Goal: Information Seeking & Learning: Learn about a topic

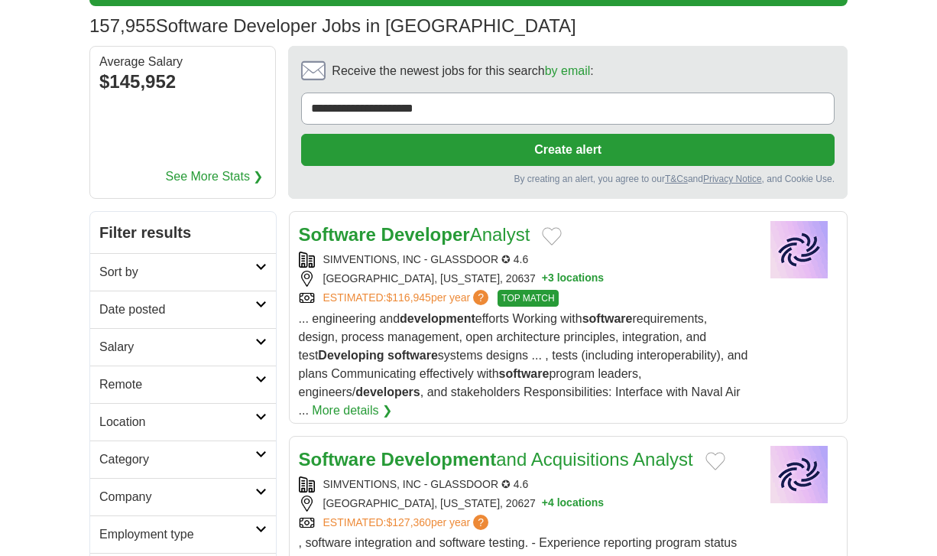
scroll to position [267, 0]
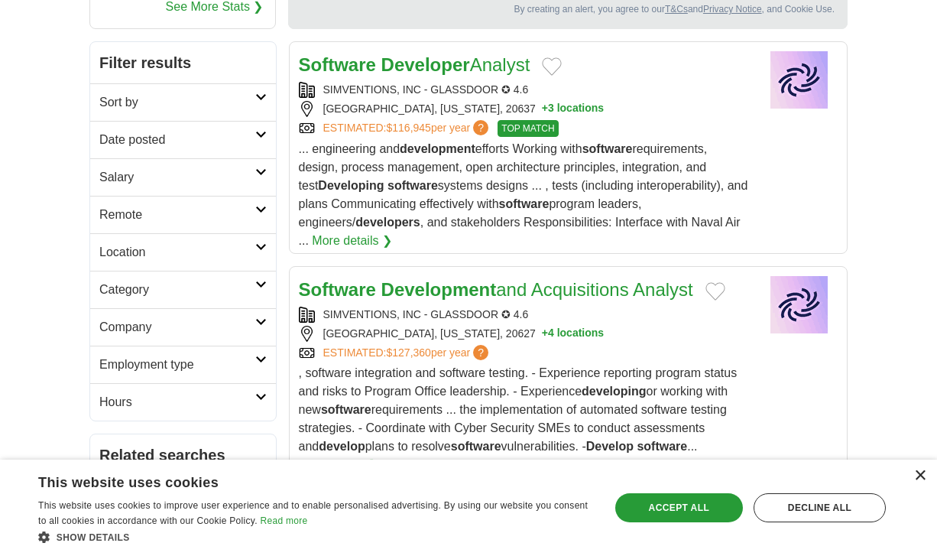
click at [919, 477] on div "×" at bounding box center [919, 475] width 11 height 11
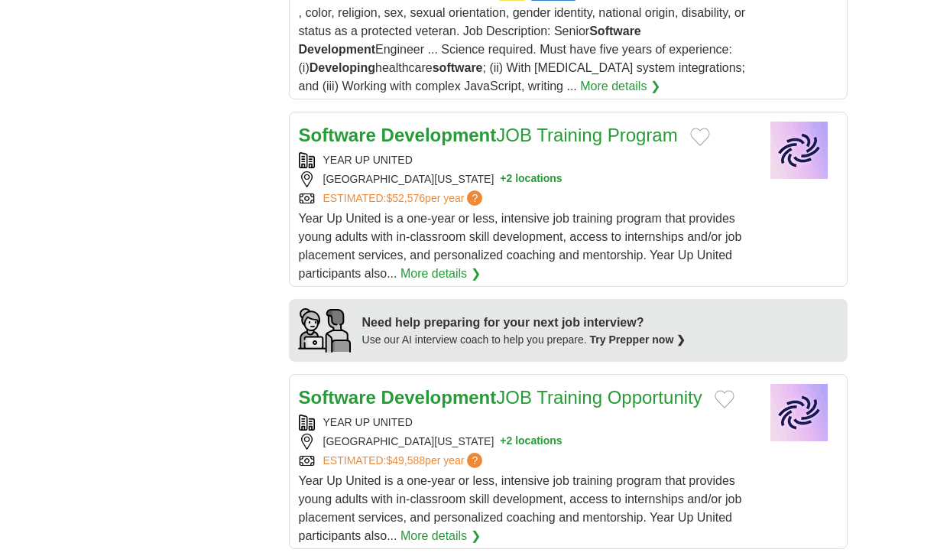
scroll to position [1376, 0]
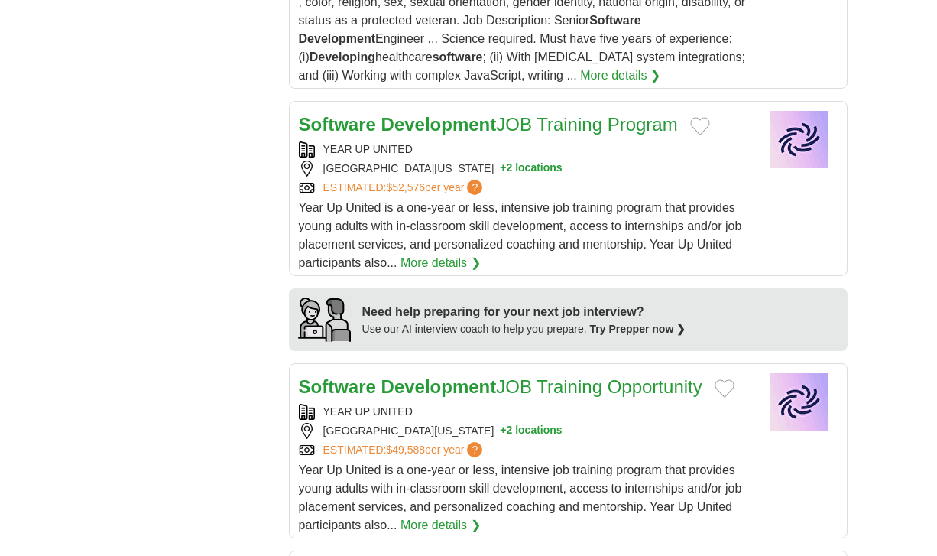
click at [635, 114] on link "Software Development JOB Training Program" at bounding box center [488, 124] width 379 height 21
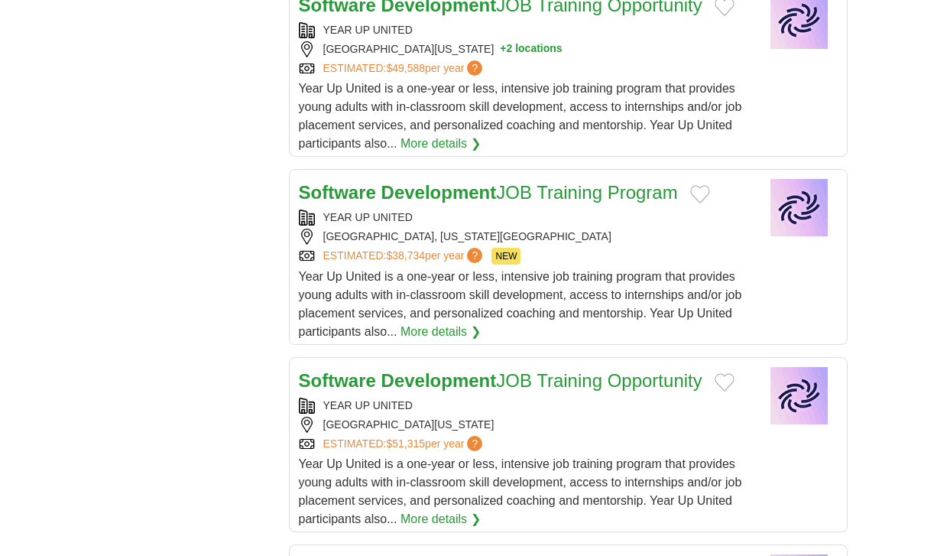
scroll to position [1752, 0]
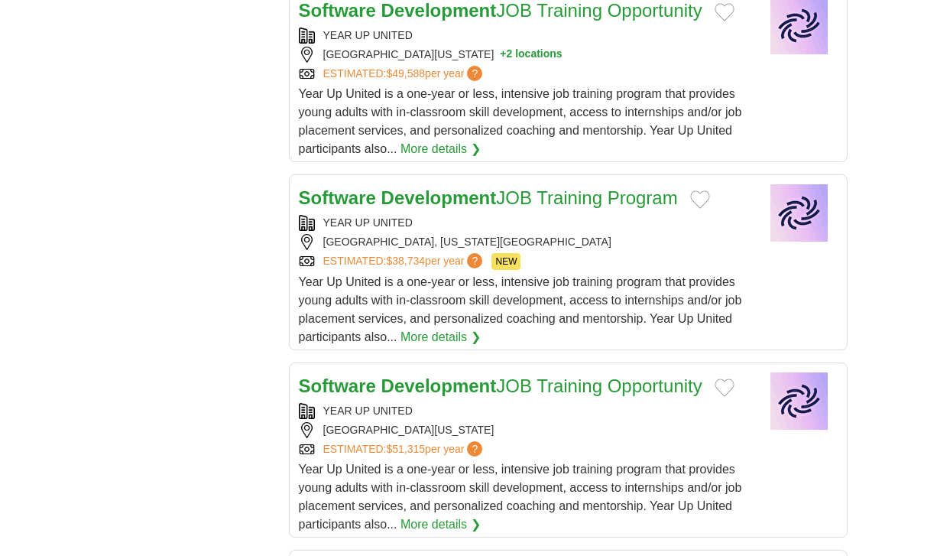
click at [383, 188] on strong "Development" at bounding box center [438, 197] width 115 height 21
click at [346, 194] on strong "Software" at bounding box center [337, 197] width 77 height 21
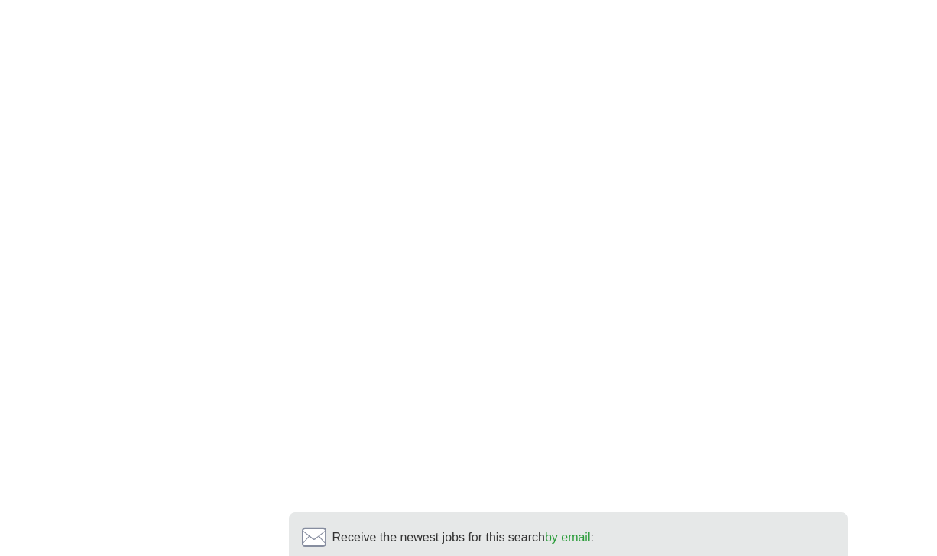
scroll to position [2840, 0]
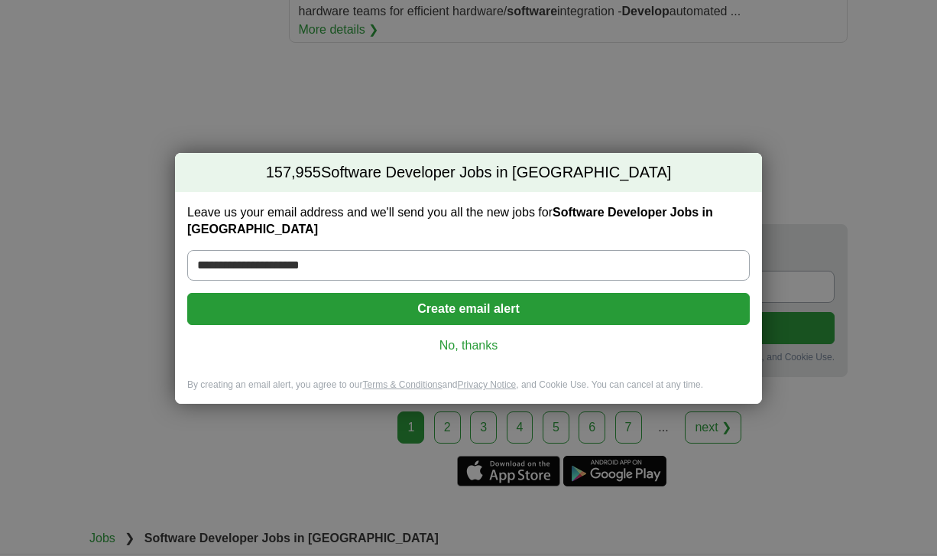
click at [472, 337] on link "No, thanks" at bounding box center [468, 345] width 538 height 17
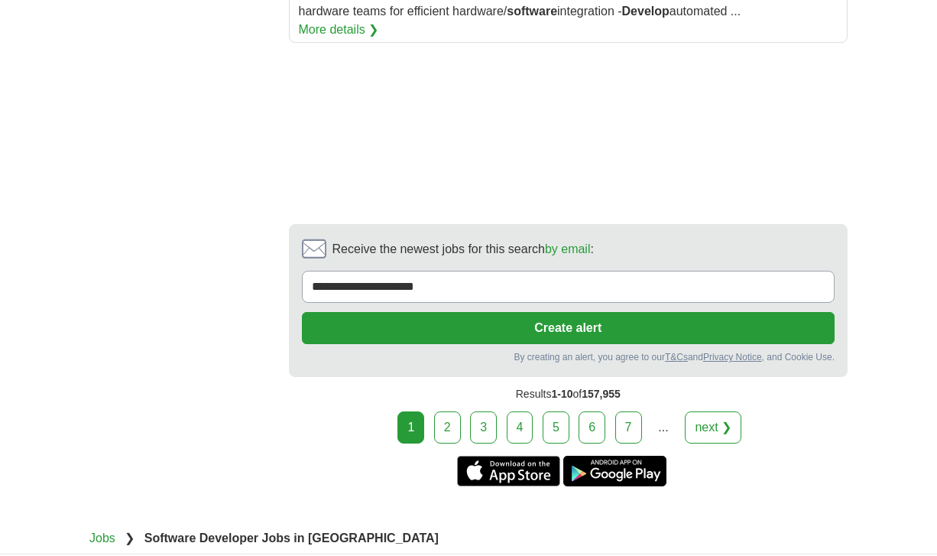
scroll to position [2576, 0]
